Goal: Task Accomplishment & Management: Complete application form

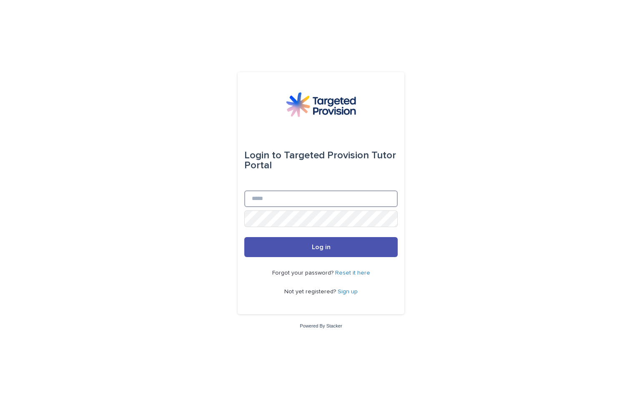
click at [267, 203] on input "Email" at bounding box center [320, 198] width 153 height 17
type input "**********"
drag, startPoint x: 452, startPoint y: 199, endPoint x: 345, endPoint y: 94, distance: 150.3
click at [449, 195] on div "**********" at bounding box center [321, 205] width 642 height 410
click at [252, 198] on input "Email" at bounding box center [320, 198] width 153 height 17
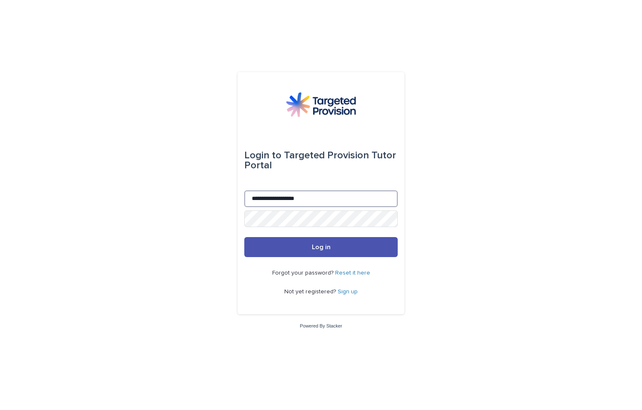
type input "**********"
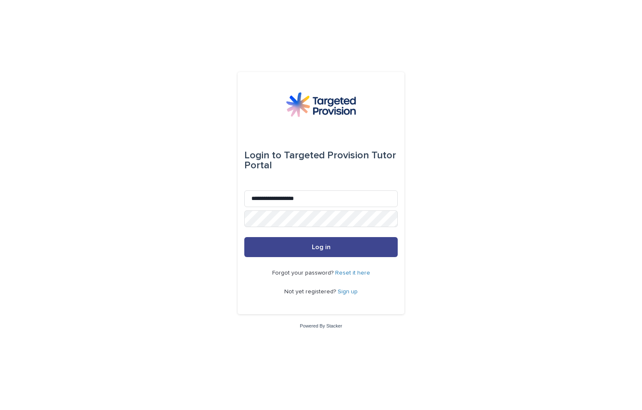
click at [320, 250] on span "Log in" at bounding box center [321, 247] width 19 height 7
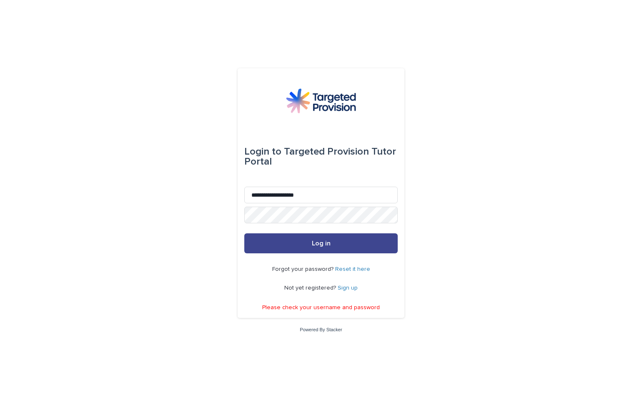
click at [315, 241] on span "Log in" at bounding box center [321, 243] width 19 height 7
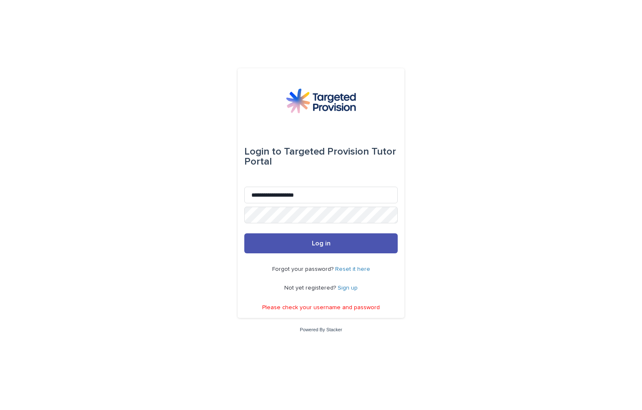
click at [343, 270] on link "Reset it here" at bounding box center [352, 269] width 35 height 6
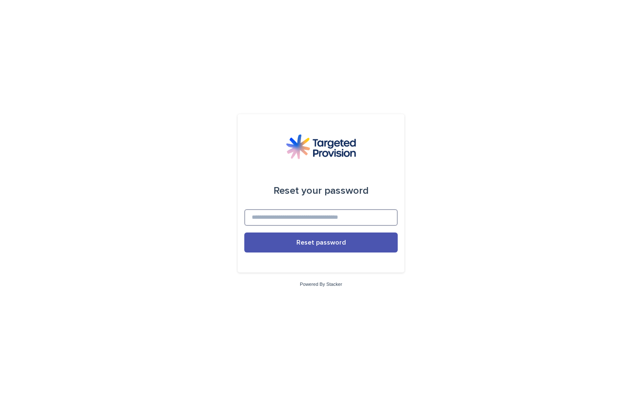
click at [268, 219] on input at bounding box center [320, 217] width 153 height 17
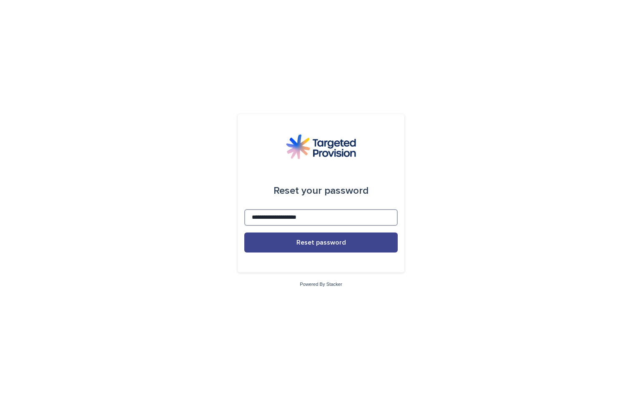
type input "**********"
click at [321, 241] on span "Reset password" at bounding box center [321, 242] width 50 height 7
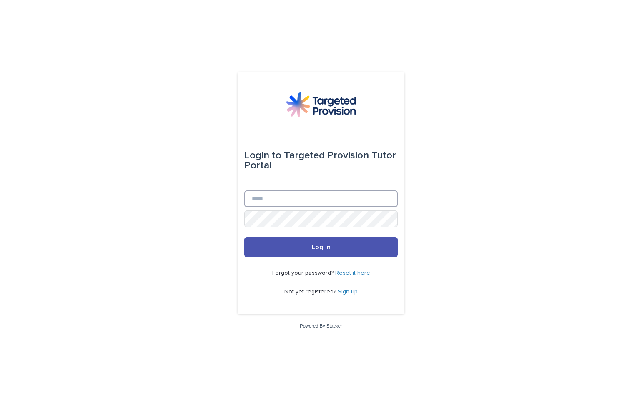
click at [271, 196] on input "Email" at bounding box center [320, 198] width 153 height 17
type input "**********"
click at [244, 237] on button "Log in" at bounding box center [320, 247] width 153 height 20
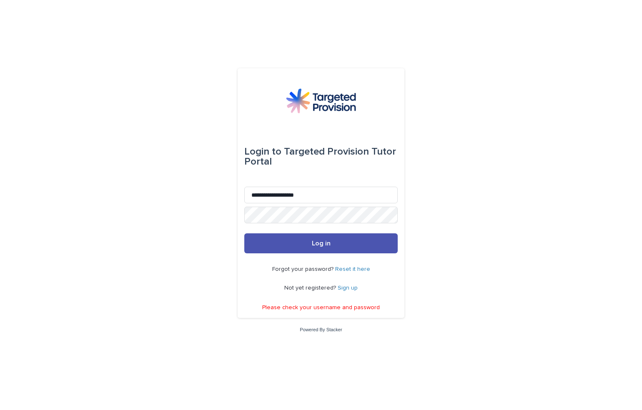
click at [343, 271] on link "Reset it here" at bounding box center [352, 269] width 35 height 6
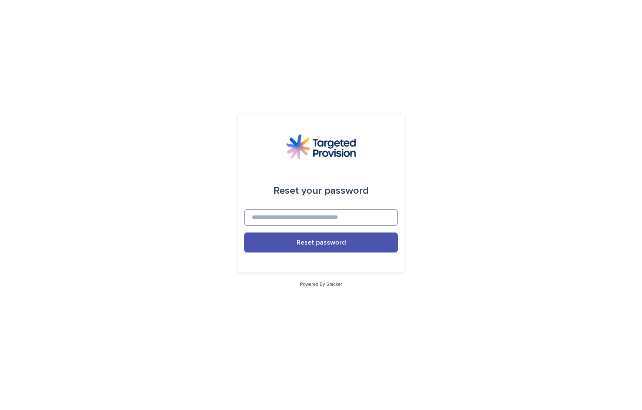
click at [298, 216] on input at bounding box center [320, 217] width 153 height 17
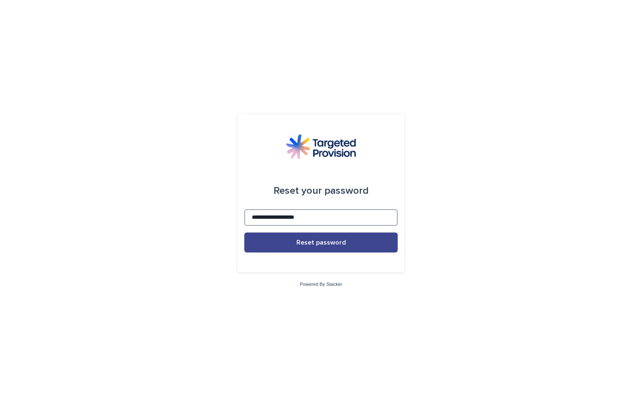
type input "**********"
click at [319, 246] on span "Reset password" at bounding box center [321, 242] width 50 height 7
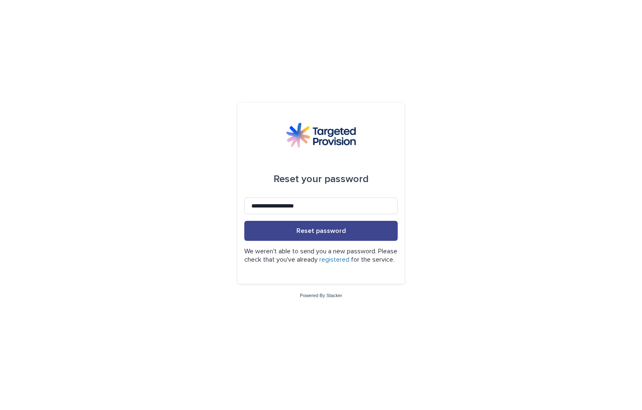
click at [328, 230] on span "Reset password" at bounding box center [321, 231] width 50 height 7
click at [328, 228] on span "Reset password" at bounding box center [321, 231] width 50 height 7
click at [349, 256] on link "registered" at bounding box center [334, 259] width 30 height 7
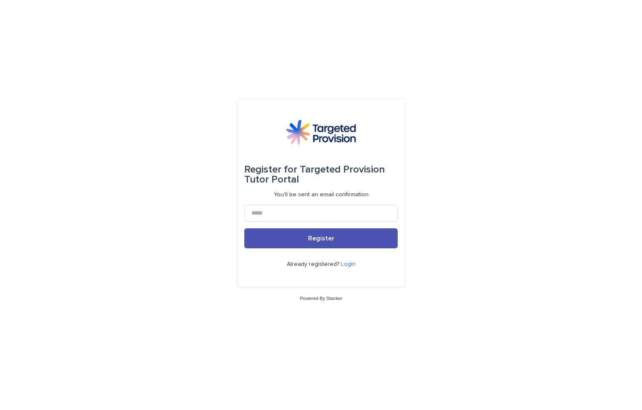
click at [345, 265] on link "Login" at bounding box center [348, 264] width 15 height 6
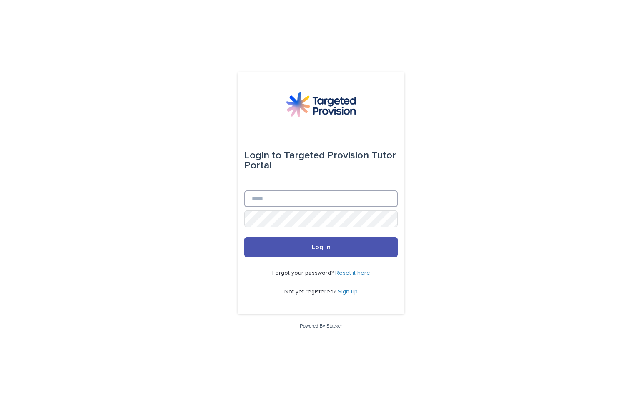
click at [258, 196] on input "Email" at bounding box center [320, 198] width 153 height 17
type input "**********"
click at [345, 292] on link "Sign up" at bounding box center [348, 292] width 20 height 6
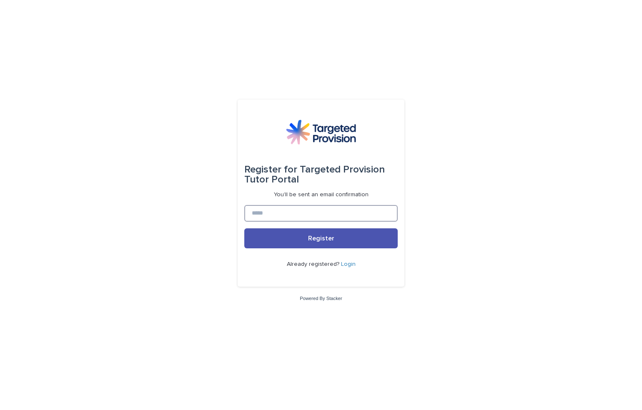
click at [264, 214] on input at bounding box center [320, 213] width 153 height 17
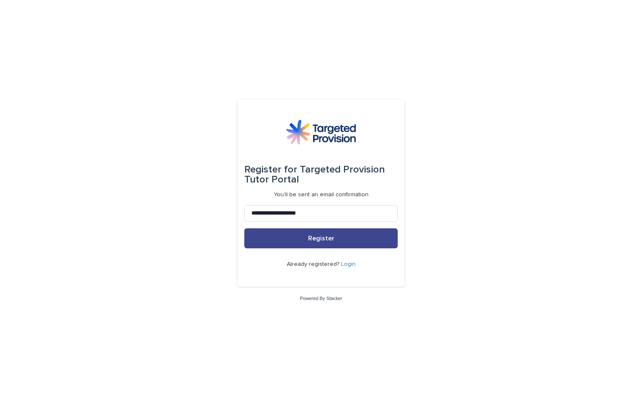
click at [321, 238] on span "Register" at bounding box center [321, 238] width 26 height 7
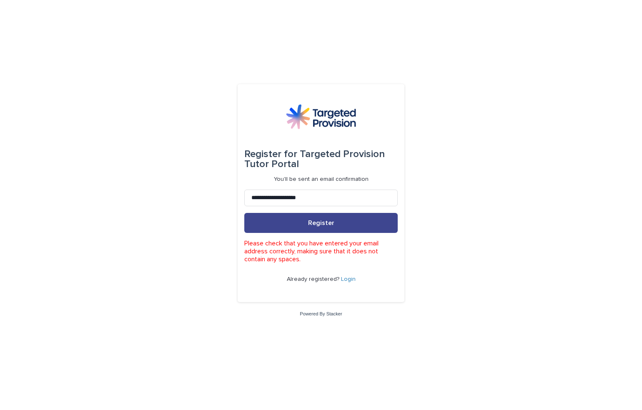
click at [313, 221] on span "Register" at bounding box center [321, 223] width 26 height 7
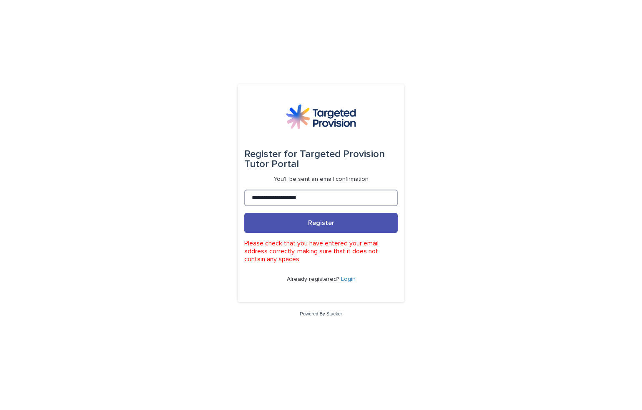
drag, startPoint x: 318, startPoint y: 197, endPoint x: 224, endPoint y: 204, distance: 94.9
click at [244, 204] on input "**********" at bounding box center [320, 198] width 153 height 17
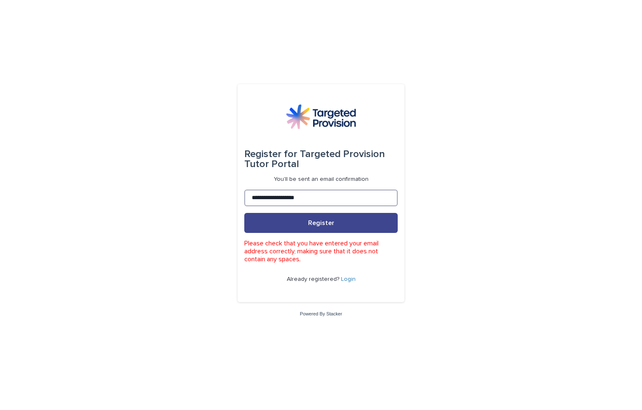
type input "**********"
click at [321, 219] on button "Register" at bounding box center [320, 223] width 153 height 20
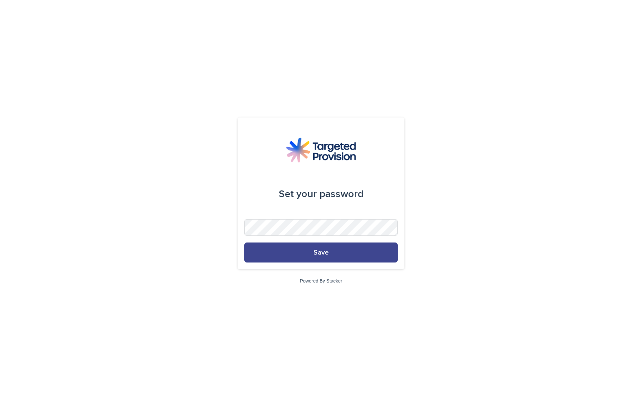
click at [323, 253] on span "Save" at bounding box center [320, 252] width 15 height 7
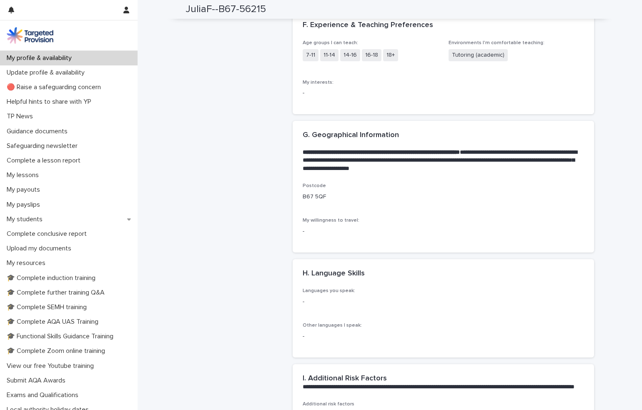
scroll to position [972, 0]
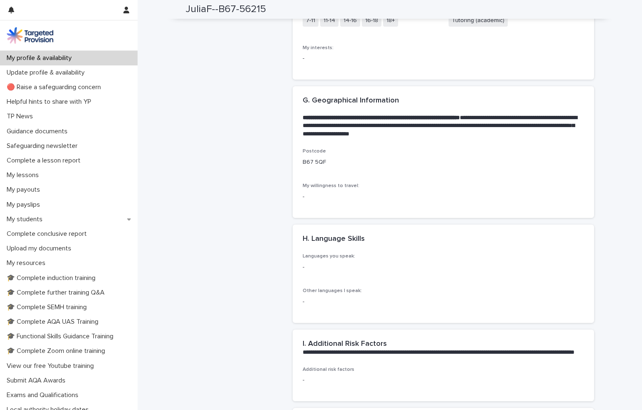
click at [353, 259] on p "Languages you speak:" at bounding box center [346, 256] width 87 height 6
click at [354, 259] on p "Languages you speak:" at bounding box center [346, 256] width 87 height 6
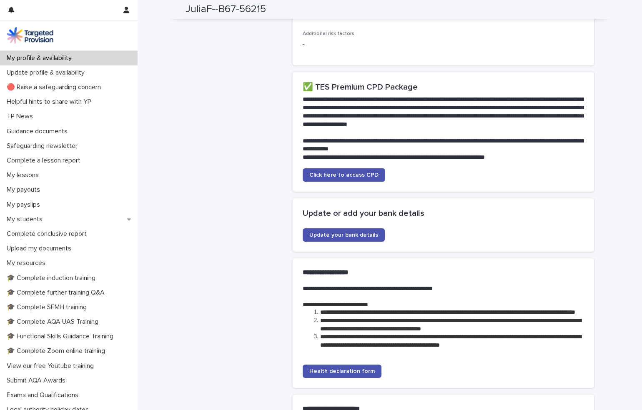
scroll to position [1332, 0]
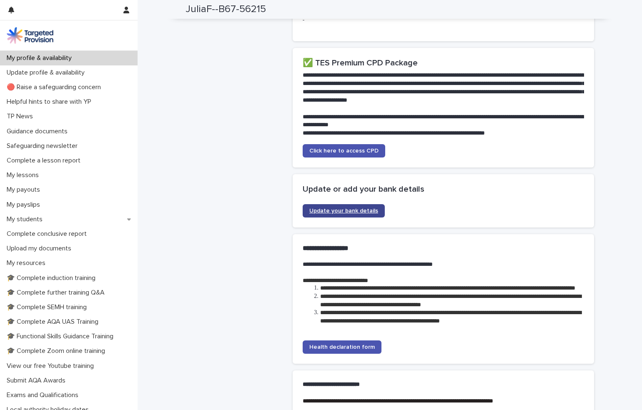
click at [341, 214] on span "Update your bank details" at bounding box center [343, 211] width 69 height 6
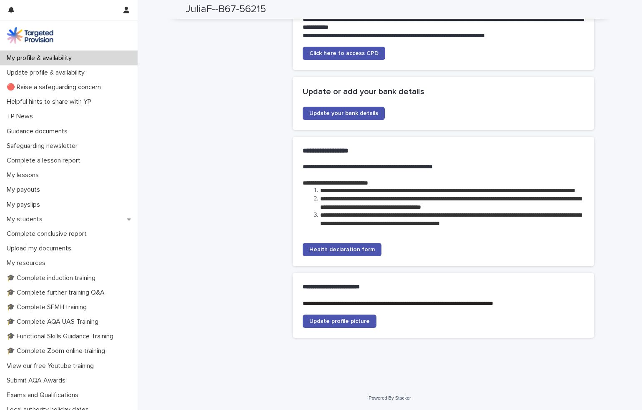
scroll to position [1456, 0]
click at [341, 246] on link "Health declaration form" at bounding box center [342, 249] width 79 height 13
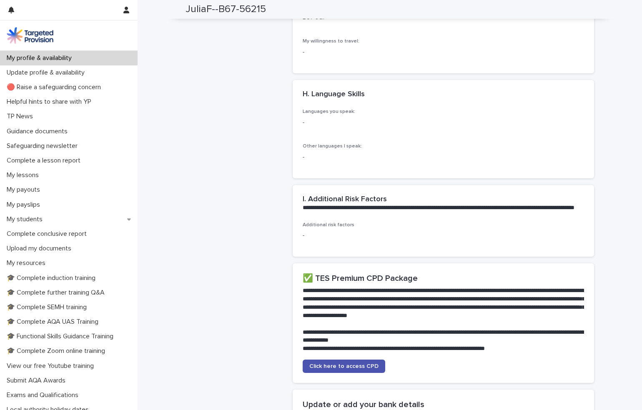
scroll to position [1096, 0]
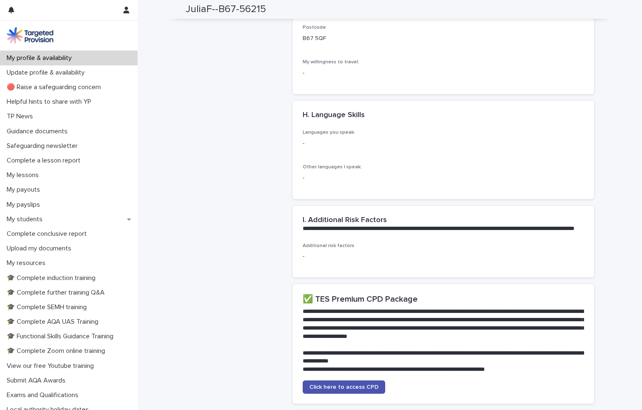
click at [306, 148] on p "-" at bounding box center [346, 143] width 87 height 9
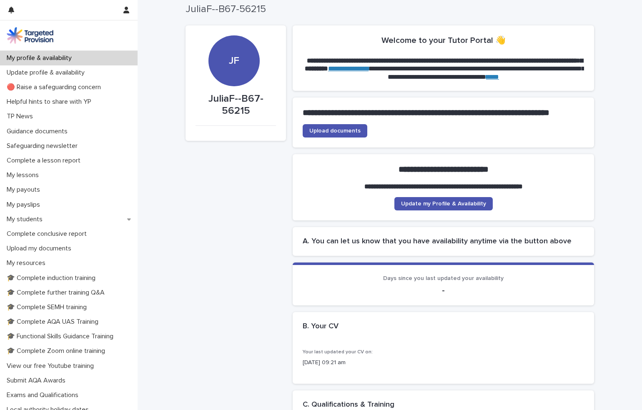
scroll to position [0, 0]
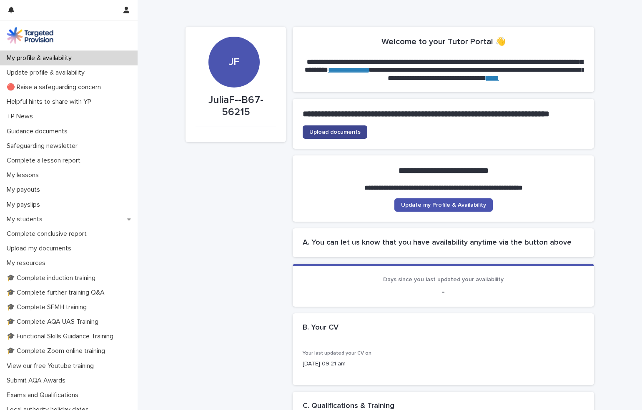
click at [348, 135] on span "Upload documents" at bounding box center [334, 132] width 51 height 6
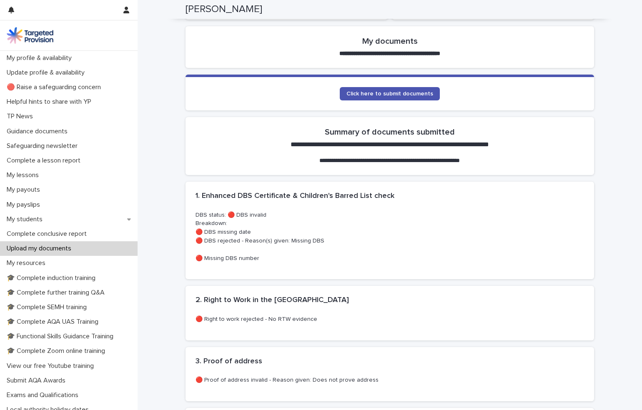
scroll to position [144, 0]
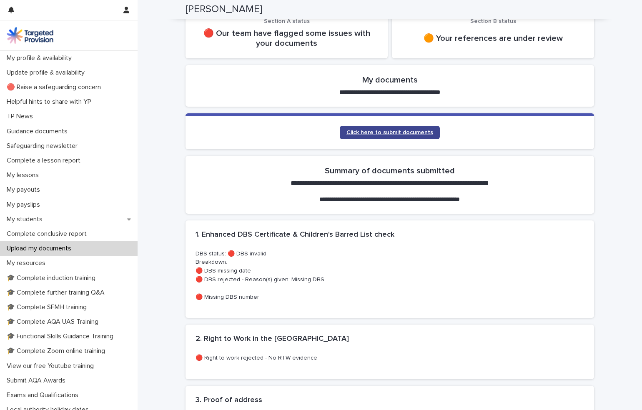
click at [389, 132] on span "Click here to submit documents" at bounding box center [389, 133] width 87 height 6
